Goal: Task Accomplishment & Management: Complete application form

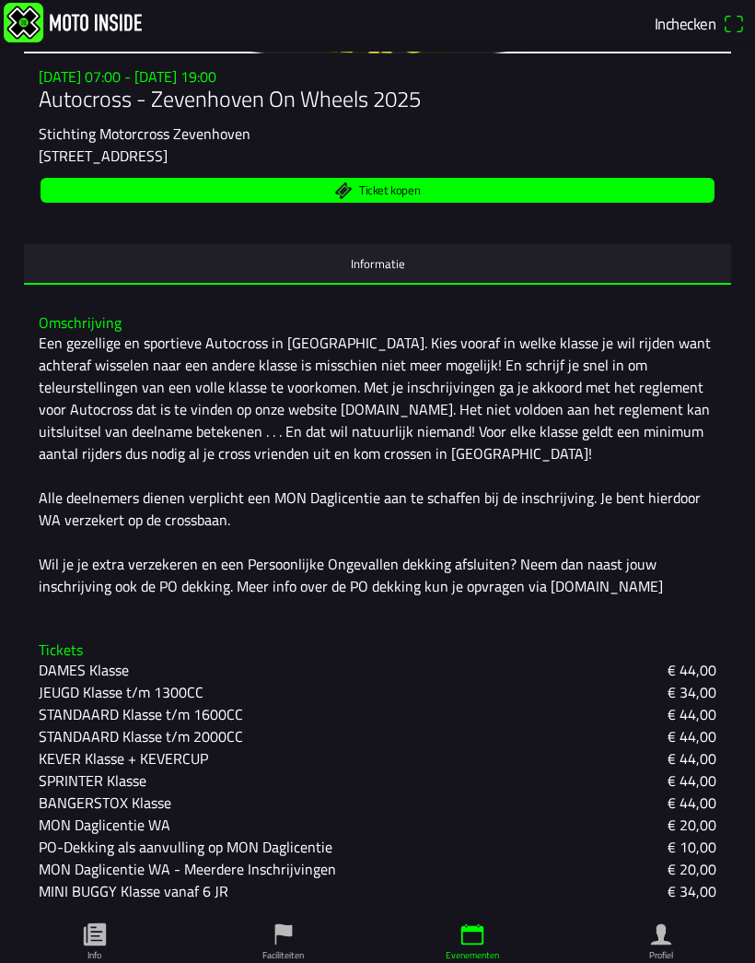
scroll to position [310, 0]
click at [106, 938] on icon "paper" at bounding box center [95, 934] width 28 height 28
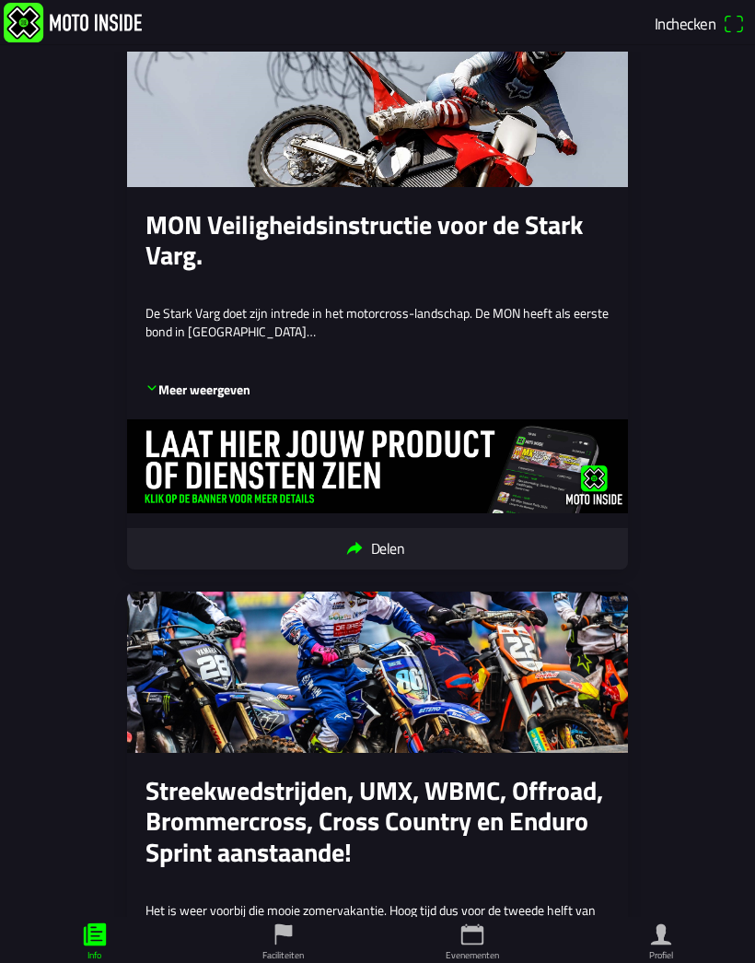
scroll to position [5983, 0]
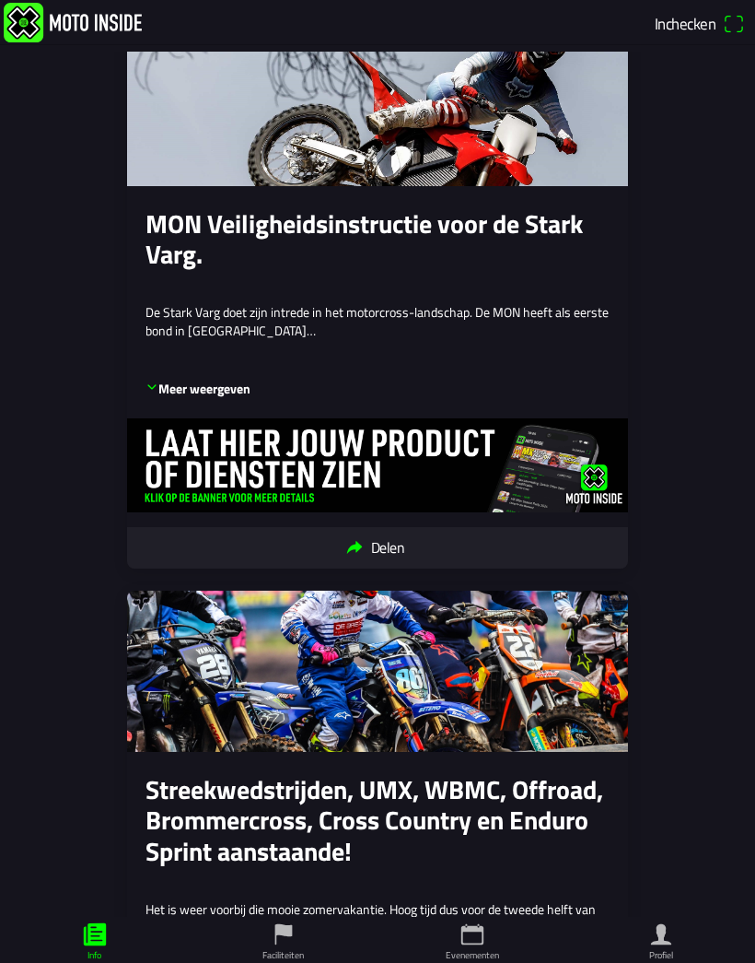
click at [276, 941] on icon "flag" at bounding box center [284, 934] width 28 height 28
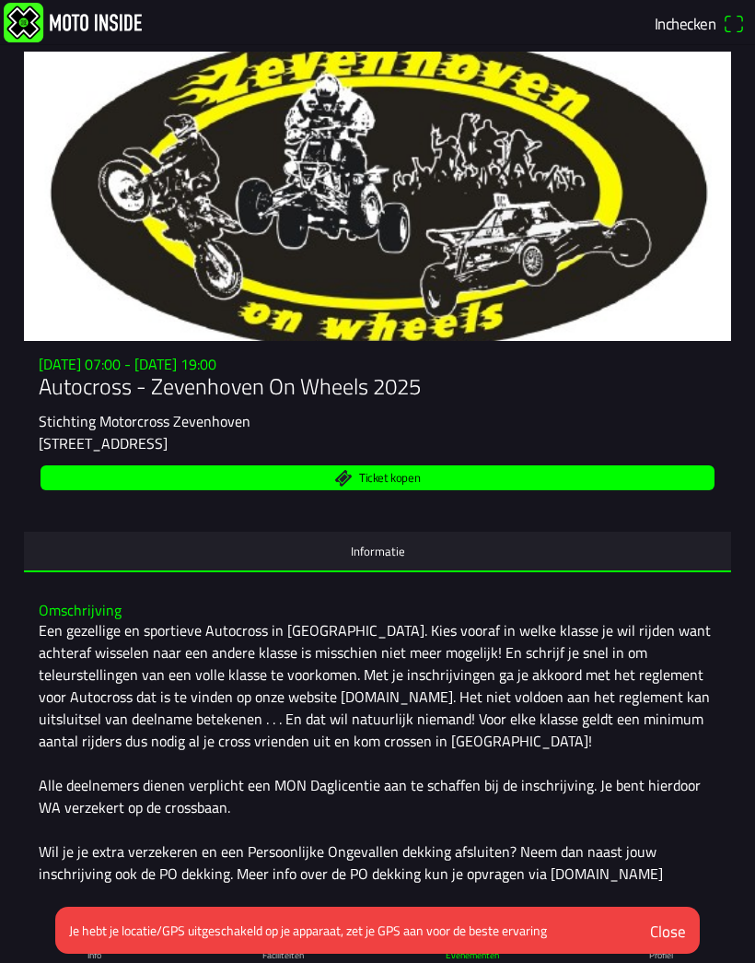
click at [729, 23] on span "Inchecken" at bounding box center [700, 23] width 90 height 29
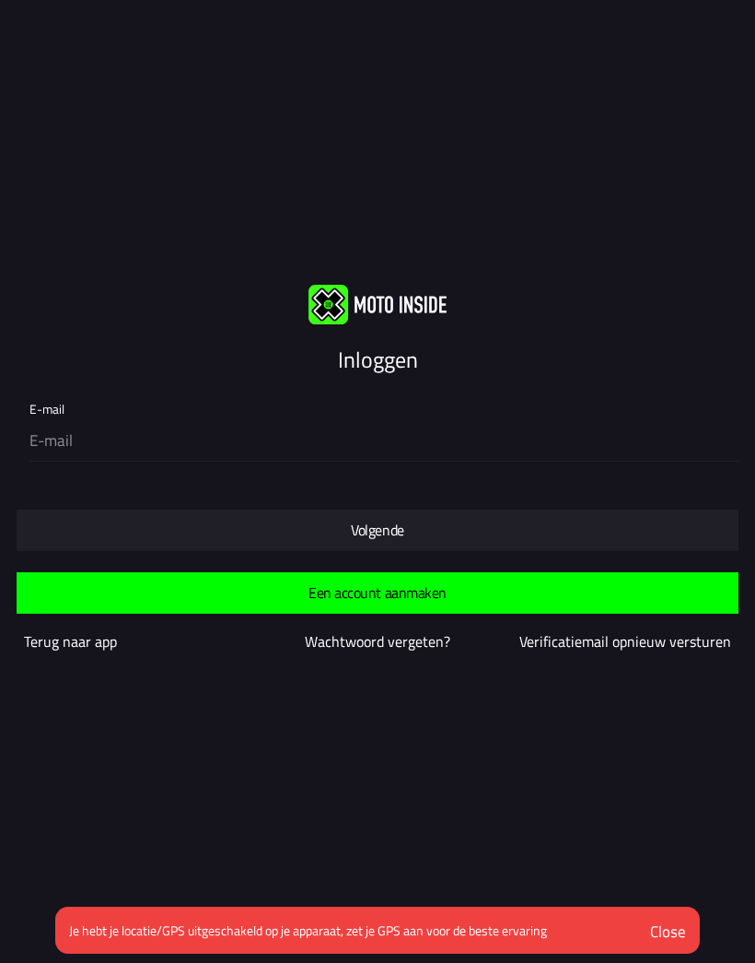
scroll to position [1, 0]
click at [0, 0] on slot "Volgende" at bounding box center [0, 0] width 0 height 0
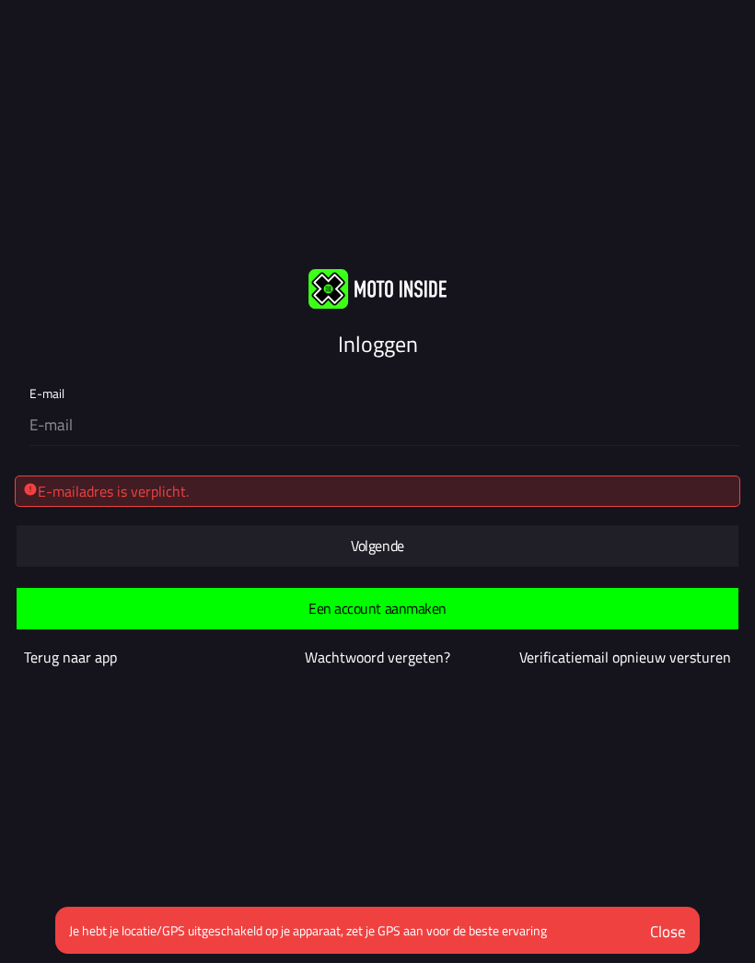
click at [0, 0] on slot "Volgende" at bounding box center [0, 0] width 0 height 0
click at [365, 560] on span "button" at bounding box center [377, 545] width 693 height 41
click at [714, 2] on div "Inloggen E-mail E-mailadres is verplicht. Volgende Een account aanmaken [PERSON…" at bounding box center [377, 480] width 755 height 963
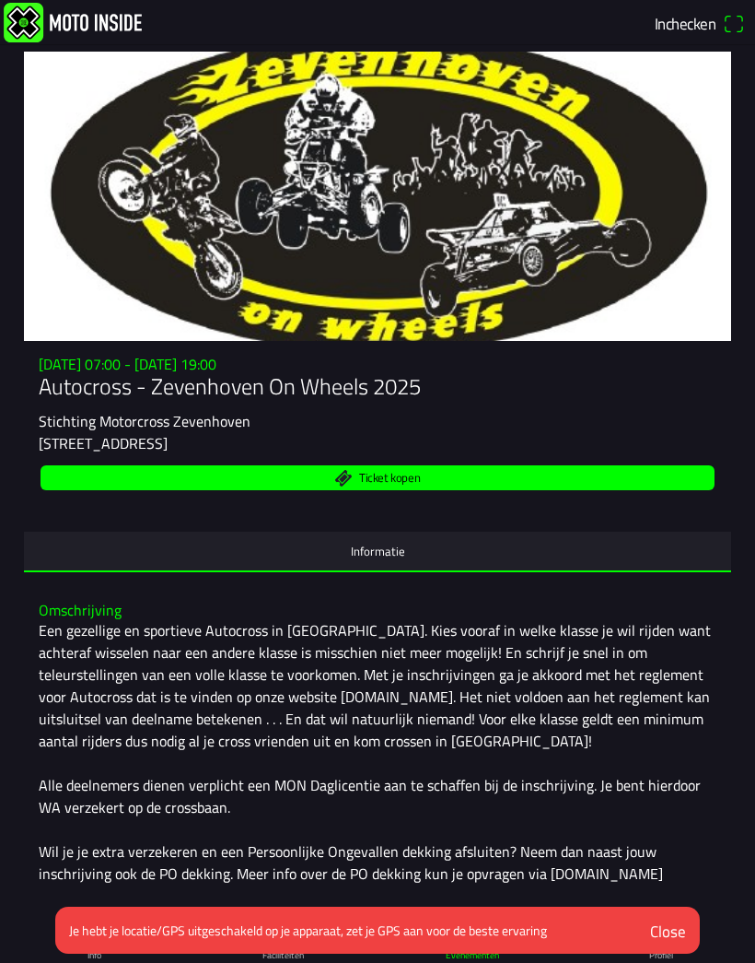
click at [383, 561] on ion-label "Informatie" at bounding box center [378, 551] width 54 height 20
click at [31, 30] on img at bounding box center [73, 23] width 138 height 40
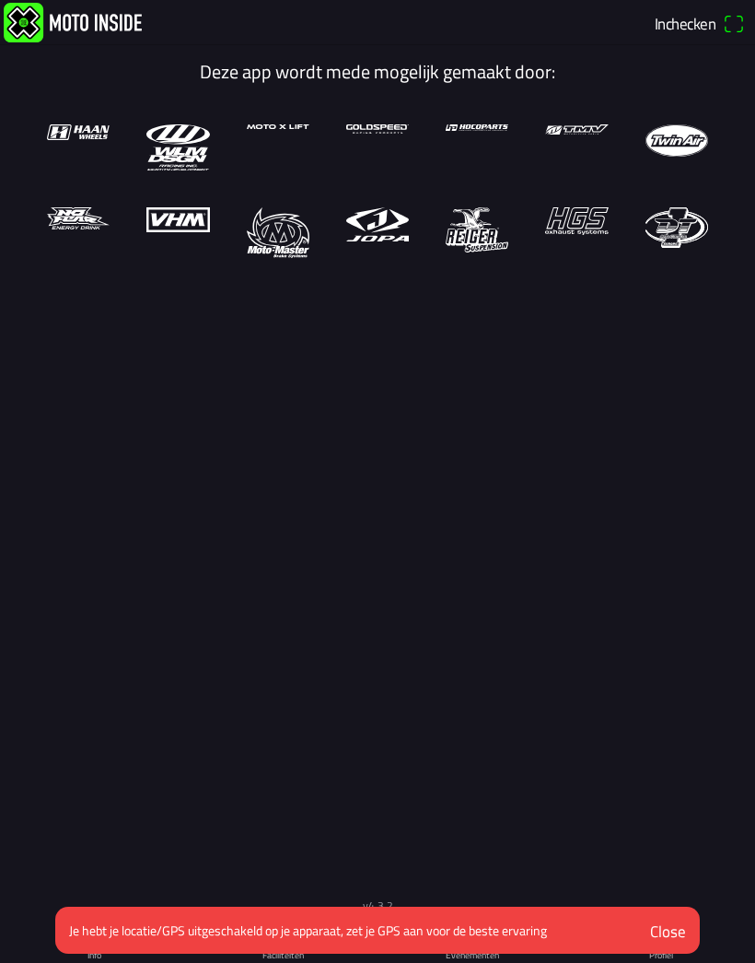
click at [33, 35] on img at bounding box center [73, 23] width 138 height 40
click at [732, 23] on span "Inchecken" at bounding box center [700, 23] width 90 height 29
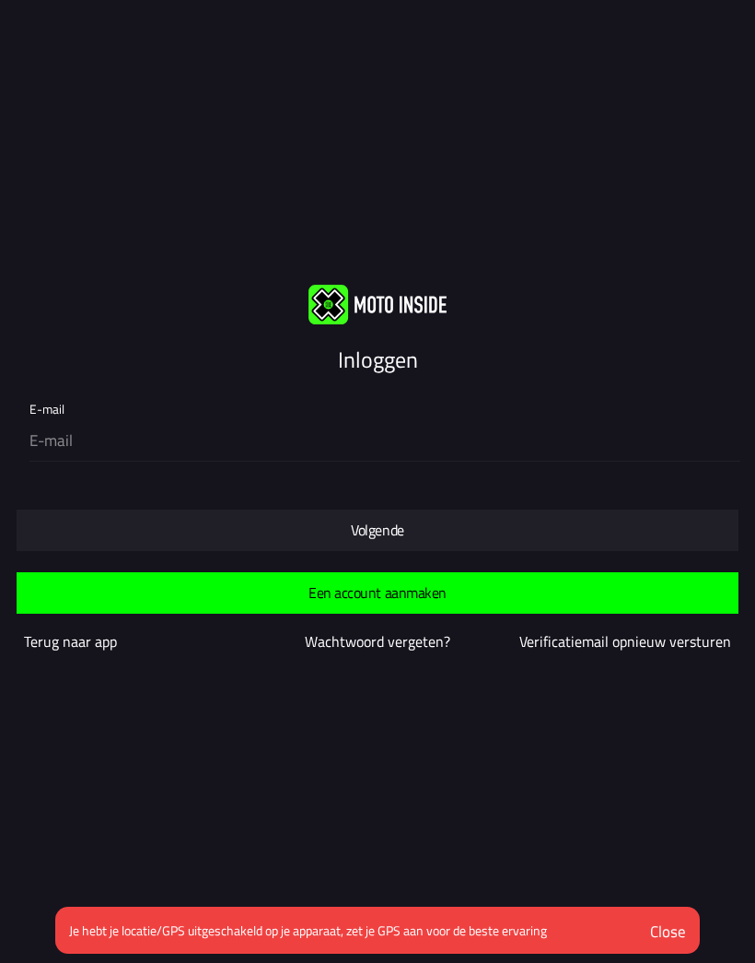
scroll to position [1, 0]
